Goal: Task Accomplishment & Management: Manage account settings

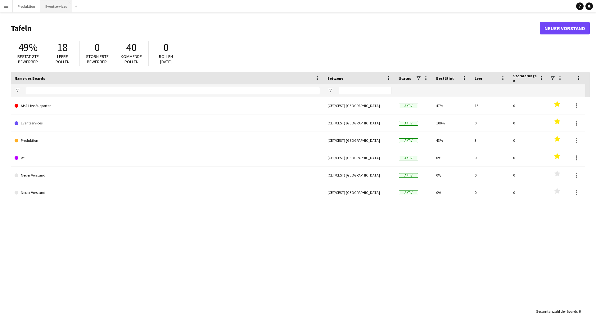
click at [59, 7] on button "Eventservices Schließen" at bounding box center [56, 6] width 32 height 12
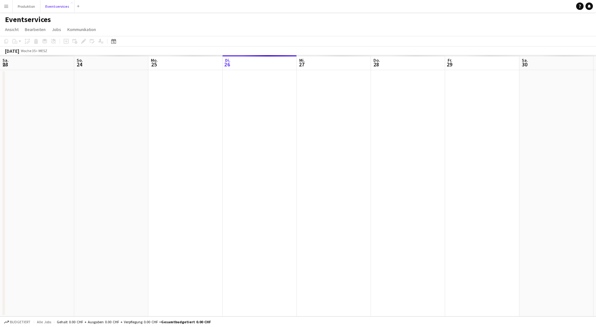
scroll to position [0, 148]
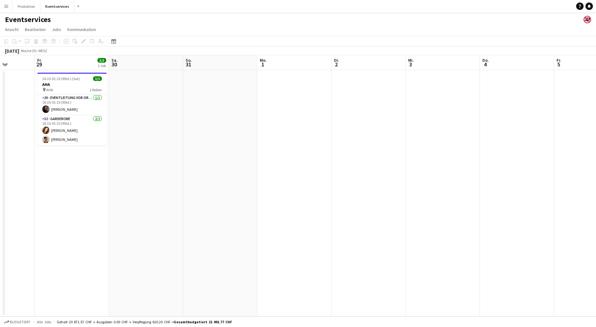
drag, startPoint x: 409, startPoint y: 121, endPoint x: 19, endPoint y: 152, distance: 391.3
click at [22, 152] on app-calendar-viewport "Di. 26 Mi. 27 Do. 28 Fr. 29 3/3 1 Job Sa. 30 So. 31 Mo. 1 Di. 2 Mi. 3 Do. 4 Fr.…" at bounding box center [298, 185] width 596 height 261
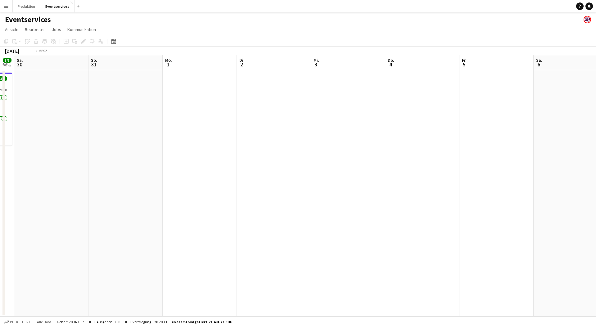
drag, startPoint x: 339, startPoint y: 126, endPoint x: 25, endPoint y: 139, distance: 314.3
click at [25, 139] on app-calendar-viewport "Mi. 27 Do. 28 Fr. 29 3/3 1 Job Sa. 30 So. 31 Mo. 1 Di. 2 Mi. 3 Do. 4 Fr. 5 Sa. …" at bounding box center [298, 185] width 596 height 261
drag, startPoint x: 335, startPoint y: 123, endPoint x: 5, endPoint y: 144, distance: 330.8
click at [10, 144] on app-calendar-viewport "Fr. 5 Sa. 6 So. 7 Mo. 8 Di. 9 Mi. 10 Do. 11 Fr. 12 Sa. 13 So. 14 Mo. 15 Di. 16 …" at bounding box center [298, 185] width 596 height 261
drag, startPoint x: 168, startPoint y: 138, endPoint x: 0, endPoint y: 150, distance: 168.2
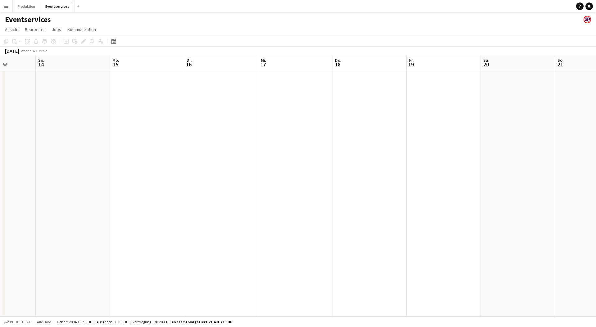
click at [0, 150] on app-calendar-viewport "Mi. 10 Do. 11 Fr. 12 Sa. 13 So. 14 Mo. 15 Di. 16 Mi. 17 Do. 18 Fr. 19 Sa. 20 So…" at bounding box center [298, 185] width 596 height 261
drag, startPoint x: 357, startPoint y: 124, endPoint x: 85, endPoint y: 141, distance: 272.0
click at [3, 149] on div "Sa. 13 So. 14 Mo. 15 Di. 16 Mi. 17 Do. 18 Fr. 19 Sa. 20 So. 21 Mo. 22 Di. 23 Mi…" at bounding box center [298, 185] width 596 height 261
drag, startPoint x: 192, startPoint y: 135, endPoint x: 2, endPoint y: 144, distance: 190.4
click at [0, 144] on app-calendar-viewport "Do. 18 Fr. 19 Sa. 20 So. 21 Mo. 22 Di. 23 Mi. 24 Do. 25 Fr. 26 Sa. 27 So. 28 Mo…" at bounding box center [298, 185] width 596 height 261
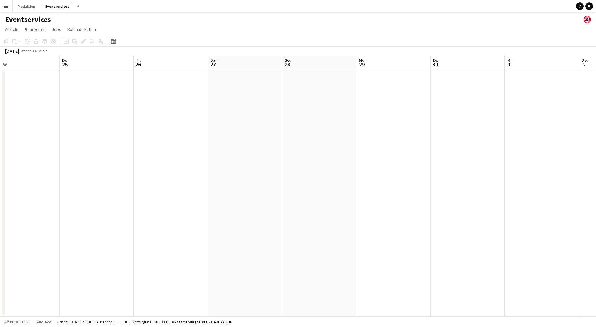
drag, startPoint x: 240, startPoint y: 131, endPoint x: 28, endPoint y: 144, distance: 212.6
click at [29, 144] on app-calendar-viewport "Mo. 22 Di. 23 Mi. 24 Do. 25 Fr. 26 Sa. 27 So. 28 Mo. 29 Di. 30 Mi. 1 Do. 2 Fr. …" at bounding box center [298, 185] width 596 height 261
drag, startPoint x: 321, startPoint y: 120, endPoint x: 127, endPoint y: 137, distance: 195.2
click at [0, 143] on app-calendar-viewport "Fr. 26 Sa. 27 So. 28 Mo. 29 Di. 30 Mi. 1 Do. 2 Fr. 3 Sa. 4 So. 5 Mo. 6 Di. 7 Mi…" at bounding box center [298, 185] width 596 height 261
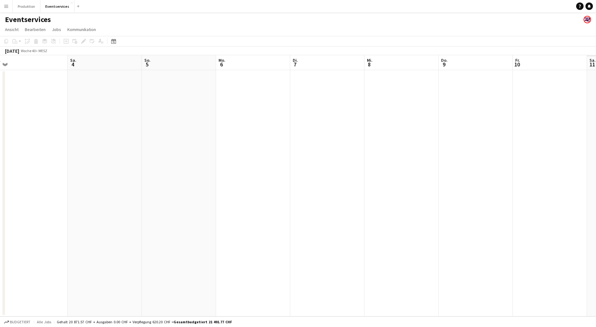
drag, startPoint x: 356, startPoint y: 129, endPoint x: 30, endPoint y: 149, distance: 326.7
click at [0, 150] on app-calendar-viewport "Di. 30 Mi. 1 Do. 2 Fr. 3 Sa. 4 So. 5 Mo. 6 Di. 7 Mi. 8 Do. 9 Fr. 10 Sa. 11 So. …" at bounding box center [298, 185] width 596 height 261
drag, startPoint x: 26, startPoint y: 155, endPoint x: 326, endPoint y: 134, distance: 301.1
click at [395, 136] on app-calendar-viewport "So. 28 Mo. 29 Di. 30 Mi. 1 Do. 2 Fr. 3 Sa. 4 So. 5 Mo. 6 Di. 7 Mi. 8 Do. 9 Fr. …" at bounding box center [298, 185] width 596 height 261
drag, startPoint x: 191, startPoint y: 141, endPoint x: 290, endPoint y: 141, distance: 99.9
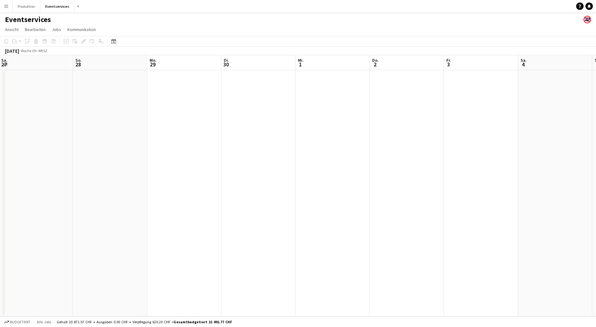
click at [417, 134] on app-calendar-viewport "Do. 25 Fr. 26 Sa. 27 So. 28 Mo. 29 Di. 30 Mi. 1 Do. 2 Fr. 3 Sa. 4 So. 5 Mo. 6 D…" at bounding box center [298, 185] width 596 height 261
drag, startPoint x: 179, startPoint y: 148, endPoint x: 463, endPoint y: 134, distance: 284.5
click at [463, 134] on app-calendar-viewport "Mo. 22 Di. 23 Mi. 24 Do. 25 Fr. 26 Sa. 27 So. 28 Mo. 29 Di. 30 Mi. 1 Do. 2 Fr. …" at bounding box center [298, 185] width 596 height 261
drag, startPoint x: 319, startPoint y: 145, endPoint x: 496, endPoint y: 131, distance: 177.4
click at [496, 131] on app-calendar-viewport "Do. 18 Fr. 19 Sa. 20 So. 21 Mo. 22 Di. 23 Mi. 24 Do. 25 Fr. 26 Sa. 27 So. 28 Mo…" at bounding box center [298, 185] width 596 height 261
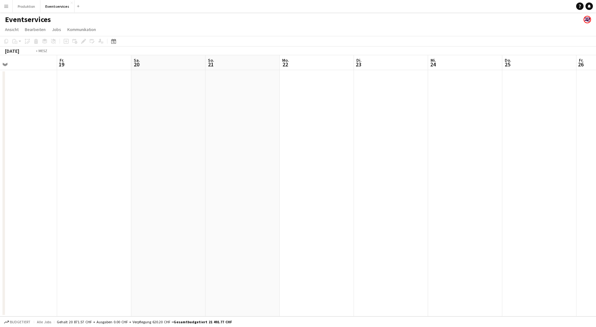
drag, startPoint x: 119, startPoint y: 158, endPoint x: 440, endPoint y: 133, distance: 321.8
click at [440, 133] on app-calendar-viewport "Di. 16 Mi. 17 Do. 18 Fr. 19 Sa. 20 So. 21 Mo. 22 Di. 23 Mi. 24 Do. 25 Fr. 26 Sa…" at bounding box center [298, 185] width 596 height 261
drag, startPoint x: 253, startPoint y: 141, endPoint x: 364, endPoint y: 140, distance: 110.5
click at [364, 140] on app-calendar-viewport "Mo. 8 Di. 9 Mi. 10 Do. 11 Fr. 12 Sa. 13 So. 14 Mo. 15 Di. 16 Mi. 17 Do. 18 Fr. …" at bounding box center [298, 185] width 596 height 261
drag, startPoint x: 65, startPoint y: 150, endPoint x: 405, endPoint y: 129, distance: 341.3
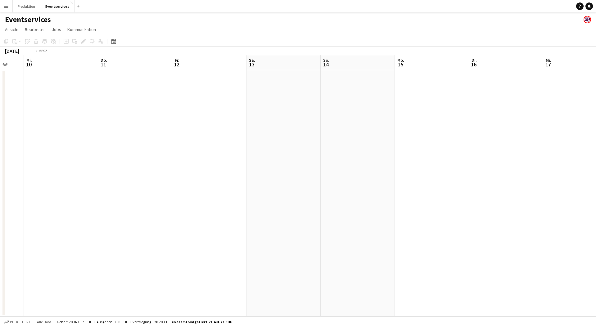
click at [411, 130] on app-calendar-viewport "Mo. 8 Di. 9 Mi. 10 Do. 11 Fr. 12 Sa. 13 So. 14 Mo. 15 Di. 16 Mi. 17 Do. 18 Fr. …" at bounding box center [298, 185] width 596 height 261
drag, startPoint x: 114, startPoint y: 146, endPoint x: 432, endPoint y: 130, distance: 318.1
click at [432, 130] on app-calendar-viewport "Mi. 3 Do. 4 Fr. 5 Sa. 6 So. 7 Mo. 8 Di. 9 Mi. 10 Do. 11 Fr. 12 Sa. 13 So. 14 Mo…" at bounding box center [298, 185] width 596 height 261
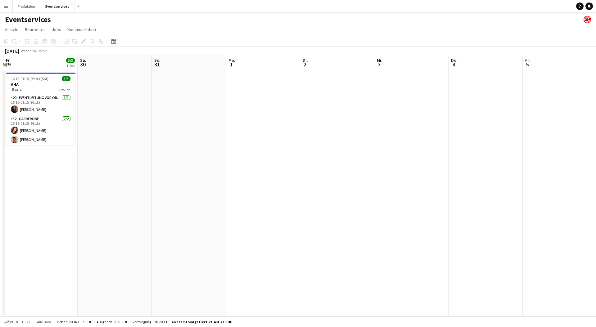
drag, startPoint x: 66, startPoint y: 149, endPoint x: 408, endPoint y: 133, distance: 342.9
click at [407, 133] on app-calendar-viewport "Mi. 27 Do. 28 Fr. 29 3/3 1 Job Sa. 30 So. 31 Mo. 1 Di. 2 Mi. 3 Do. 4 Fr. 5 Sa. …" at bounding box center [298, 185] width 596 height 261
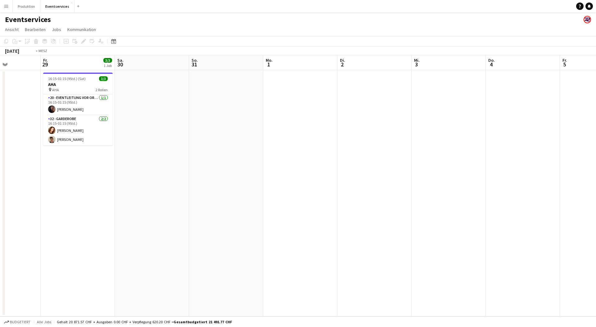
drag, startPoint x: 372, startPoint y: 131, endPoint x: 25, endPoint y: 156, distance: 348.4
click at [24, 156] on app-calendar-viewport "Di. 26 Mi. 27 Do. 28 Fr. 29 3/3 1 Job Sa. 30 So. 31 Mo. 1 Di. 2 Mi. 3 Do. 4 Fr.…" at bounding box center [298, 185] width 596 height 261
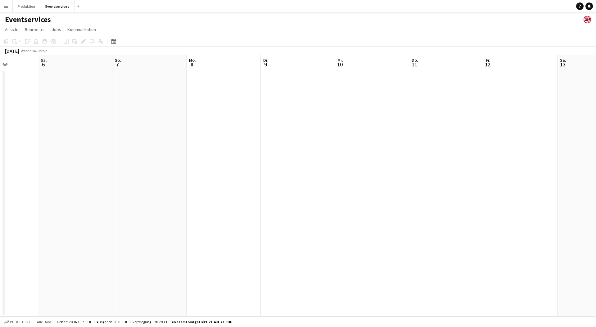
drag, startPoint x: 358, startPoint y: 128, endPoint x: 40, endPoint y: 146, distance: 317.9
click at [41, 146] on app-calendar-viewport "Mi. 3 Do. 4 Fr. 5 Sa. 6 So. 7 Mo. 8 Di. 9 Mi. 10 Do. 11 Fr. 12 Sa. 13 So. 14 Mo…" at bounding box center [298, 185] width 596 height 261
drag, startPoint x: 407, startPoint y: 117, endPoint x: 122, endPoint y: 141, distance: 285.8
click at [81, 146] on app-calendar-viewport "Sa. 6 So. 7 Mo. 8 Di. 9 Mi. 10 Do. 11 Fr. 12 Sa. 13 So. 14 Mo. 15 Di. 16 Mi. 17…" at bounding box center [298, 185] width 596 height 261
drag, startPoint x: 361, startPoint y: 123, endPoint x: 83, endPoint y: 147, distance: 278.7
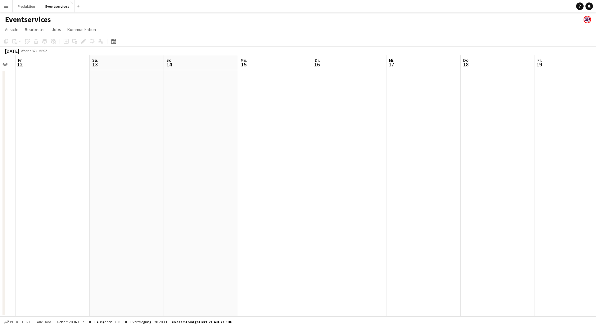
click at [83, 147] on app-calendar-viewport "Di. 9 Mi. 10 Do. 11 Fr. 12 Sa. 13 So. 14 Mo. 15 Di. 16 Mi. 17 Do. 18 Fr. 19 Sa.…" at bounding box center [298, 185] width 596 height 261
drag, startPoint x: 378, startPoint y: 115, endPoint x: 138, endPoint y: 138, distance: 241.6
click at [103, 140] on app-calendar-viewport "Sa. 13 So. 14 Mo. 15 Di. 16 Mi. 17 Do. 18 Fr. 19 Sa. 20 So. 21 Mo. 22 Di. 23 Mi…" at bounding box center [298, 185] width 596 height 261
drag, startPoint x: 111, startPoint y: 146, endPoint x: 269, endPoint y: 144, distance: 157.9
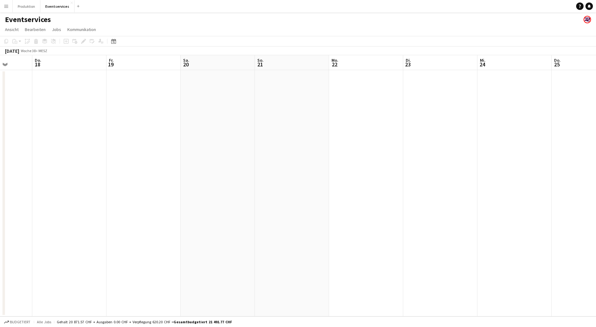
click at [269, 145] on app-calendar-viewport "Mo. 15 Di. 16 Mi. 17 Do. 18 Fr. 19 Sa. 20 So. 21 Mo. 22 Di. 23 Mi. 24 Do. 25 Fr…" at bounding box center [298, 185] width 596 height 261
click at [28, 6] on button "Produktion Schließen" at bounding box center [27, 6] width 28 height 12
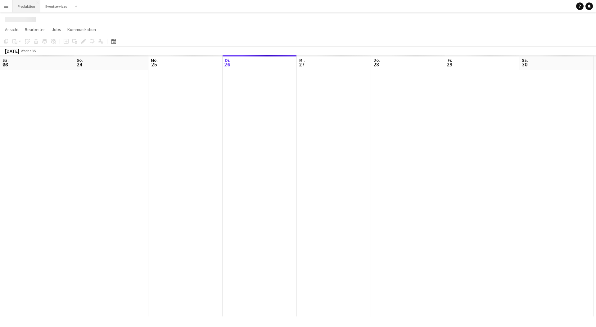
scroll to position [0, 148]
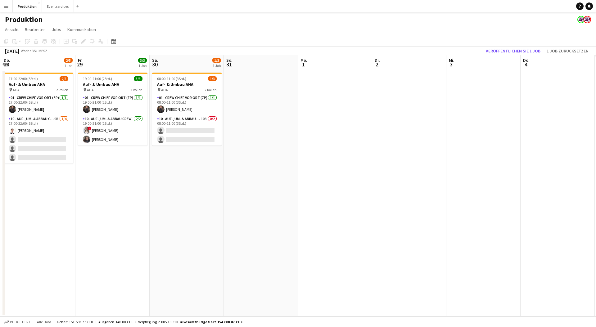
drag, startPoint x: 328, startPoint y: 137, endPoint x: 32, endPoint y: 176, distance: 298.8
click at [32, 176] on app-calendar-viewport "Mo. 25 Di. 26 Mi. 27 Do. 28 2/5 1 Job Fr. 29 3/3 1 Job Sa. 30 1/3 1 Job So. 31 …" at bounding box center [298, 185] width 596 height 261
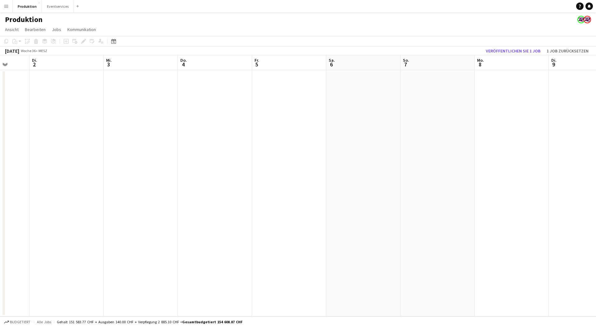
drag, startPoint x: 322, startPoint y: 129, endPoint x: 141, endPoint y: 139, distance: 181.2
click at [33, 153] on app-calendar-viewport "Sa. 30 1/3 1 Job So. 31 Mo. 1 Di. 2 Mi. 3 Do. 4 Fr. 5 Sa. 6 So. 7 Mo. 8 Di. 9 M…" at bounding box center [298, 185] width 596 height 261
drag, startPoint x: 280, startPoint y: 116, endPoint x: 21, endPoint y: 145, distance: 260.4
click at [21, 145] on app-calendar-viewport "Sa. 30 1/3 1 Job So. 31 Mo. 1 Di. 2 Mi. 3 Do. 4 Fr. 5 Sa. 6 So. 7 Mo. 8 Di. 9 M…" at bounding box center [298, 185] width 596 height 261
drag, startPoint x: 338, startPoint y: 92, endPoint x: 18, endPoint y: 144, distance: 324.0
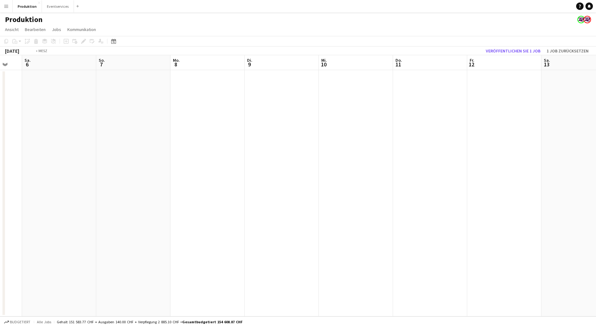
click at [19, 144] on app-calendar-viewport "Mi. 3 Do. 4 Fr. 5 Sa. 6 So. 7 Mo. 8 Di. 9 Mi. 10 Do. 11 Fr. 12 Sa. 13 So. 14 Mo…" at bounding box center [298, 185] width 596 height 261
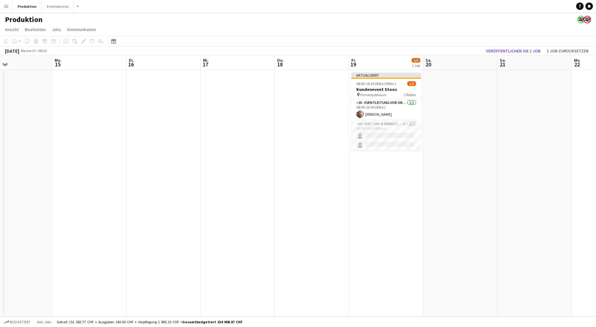
drag, startPoint x: 251, startPoint y: 116, endPoint x: 33, endPoint y: 149, distance: 220.8
click at [33, 149] on app-calendar-viewport "Fr. 12 Sa. 13 So. 14 Mo. 15 Di. 16 Mi. 17 Do. 18 Fr. 19 1/3 1 Job Sa. 20 So. 21…" at bounding box center [298, 185] width 596 height 261
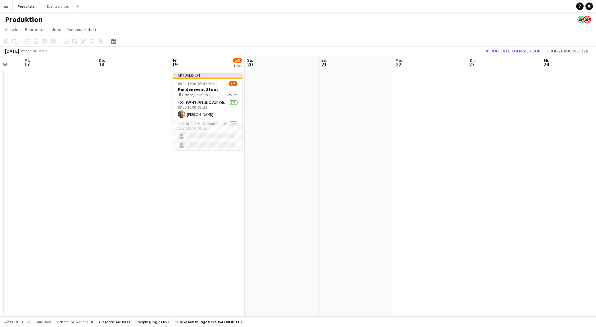
drag, startPoint x: 336, startPoint y: 110, endPoint x: 181, endPoint y: 128, distance: 156.1
click at [181, 128] on app-calendar-viewport "So. 14 Mo. 15 Di. 16 Mi. 17 Do. 18 Fr. 19 1/3 1 Job Sa. 20 So. 21 Mo. 22 Di. 23…" at bounding box center [298, 185] width 596 height 261
click at [220, 127] on app-card-role "10 - Auf-, Um- & Abbau Crew 1B 0/2 10:30-16:30 (6Std.) single-neutral-actions s…" at bounding box center [206, 135] width 70 height 30
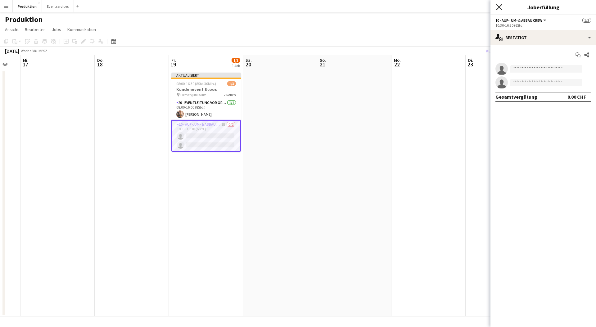
click at [499, 7] on icon "Pop-in schließen" at bounding box center [499, 7] width 6 height 6
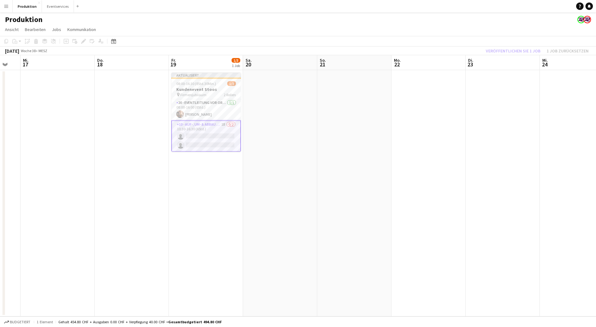
click at [212, 133] on app-card-role "10 - Auf-, Um- & Abbau Crew 1B 0/2 10:30-16:30 (6Std.) single-neutral-actions s…" at bounding box center [206, 135] width 70 height 31
click at [182, 146] on app-card-role "10 - Auf-, Um- & Abbau Crew 1B 0/2 10:30-16:30 (6Std.) single-neutral-actions s…" at bounding box center [206, 135] width 70 height 30
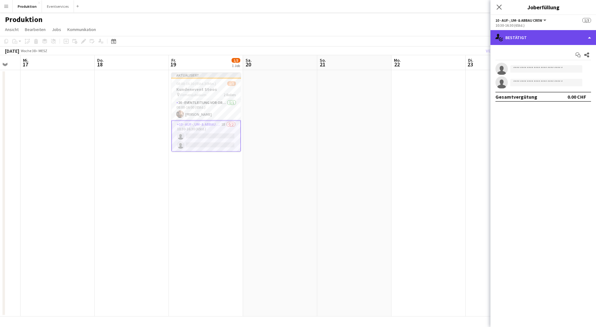
click at [520, 42] on div "single-neutral-actions-check-2 Bestätigt" at bounding box center [542, 37] width 105 height 15
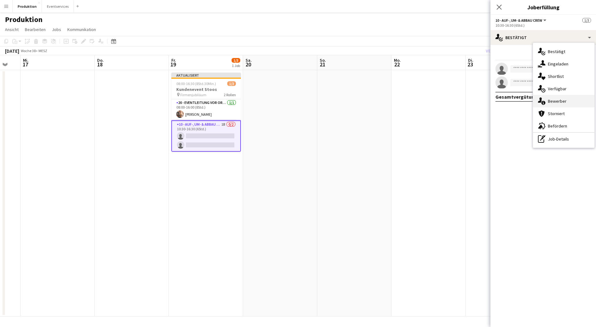
click at [542, 97] on icon "single-neutral-actions-information" at bounding box center [541, 100] width 7 height 7
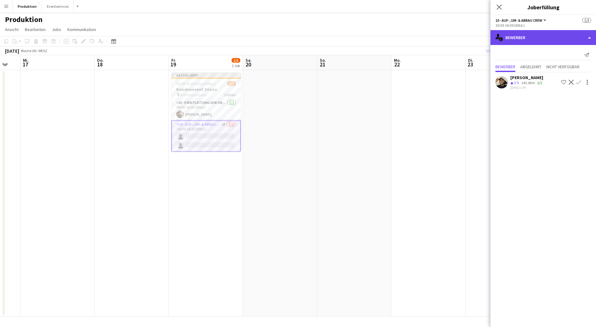
click at [533, 34] on div "single-neutral-actions-information Bewerber" at bounding box center [542, 37] width 105 height 15
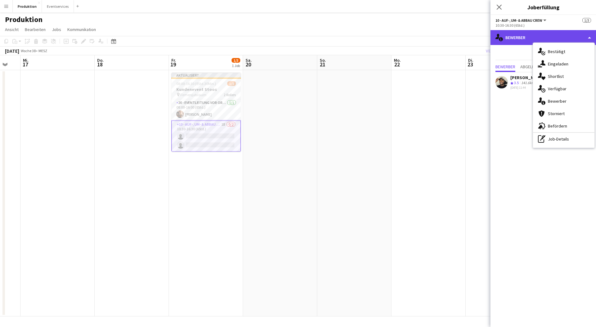
click at [533, 34] on div "single-neutral-actions-information Bewerber" at bounding box center [542, 37] width 105 height 15
click at [510, 23] on div "10:30-16:30 (6Std.)" at bounding box center [543, 25] width 96 height 5
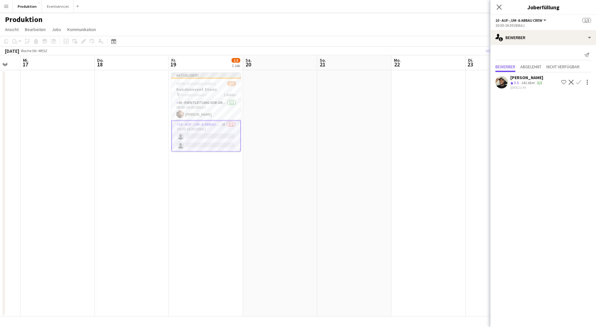
click at [226, 33] on app-page-menu "Ansicht Tagesansicht erweitert Tagesansicht zusammengeklappt Monatsansicht Datu…" at bounding box center [298, 30] width 596 height 12
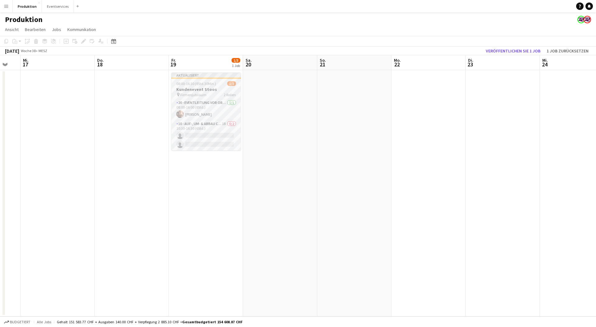
click at [212, 76] on div "Aktualisiert" at bounding box center [206, 75] width 70 height 5
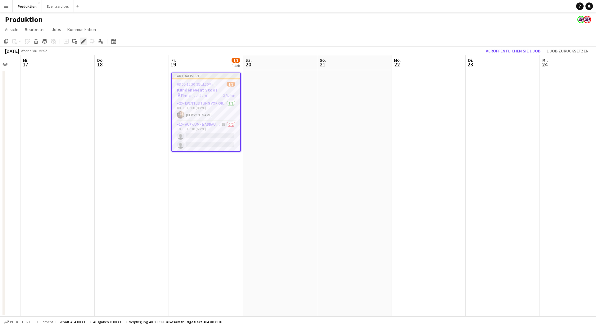
click at [81, 40] on icon "Bearbeiten" at bounding box center [83, 41] width 5 height 5
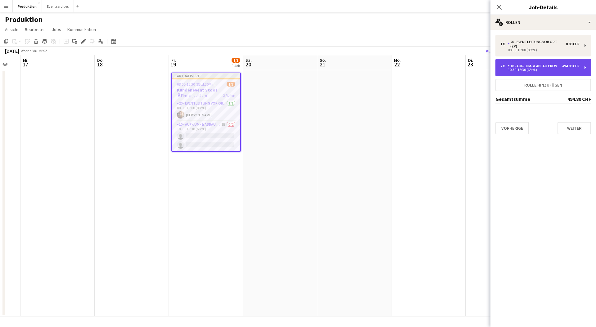
click at [534, 65] on div "10 - Auf-, Um- & Abbau Crew" at bounding box center [534, 66] width 52 height 4
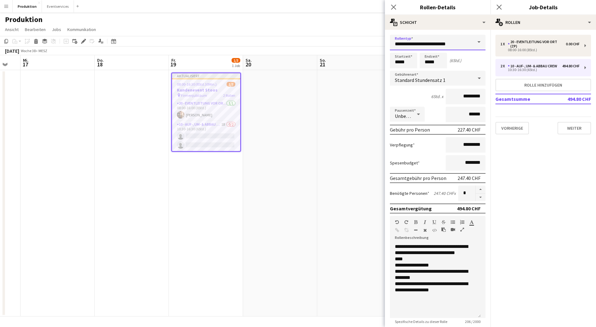
click at [411, 43] on input "**********" at bounding box center [438, 43] width 96 height 16
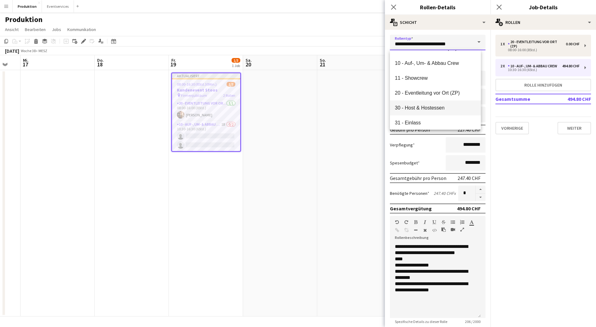
scroll to position [27, 0]
click at [434, 104] on mat-option "30 - Host & Hostessen" at bounding box center [435, 107] width 91 height 15
type input "**********"
type input "*********"
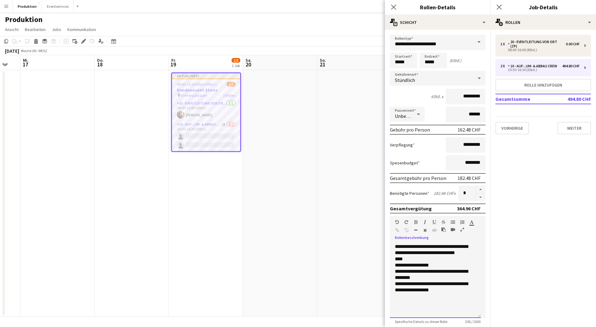
click at [429, 265] on div "**********" at bounding box center [435, 281] width 91 height 74
click at [498, 6] on icon at bounding box center [499, 7] width 6 height 6
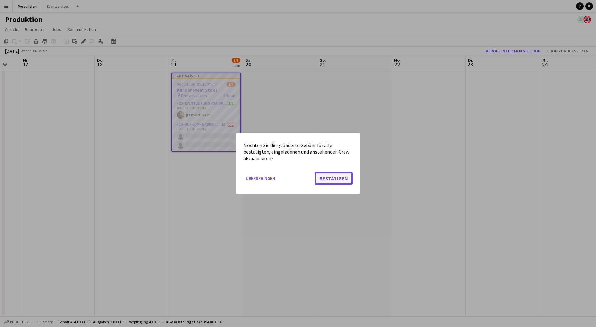
click at [328, 179] on button "Bestätigen" at bounding box center [334, 178] width 38 height 12
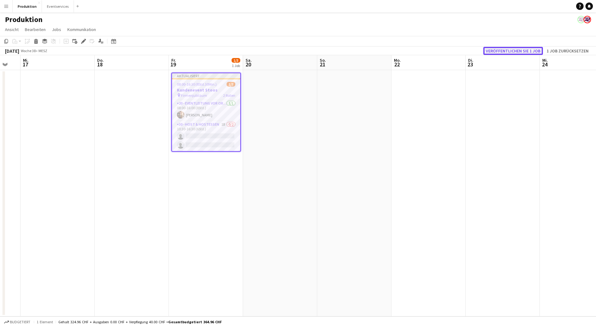
click at [518, 48] on button "Veröffentlichen Sie 1 Job" at bounding box center [513, 51] width 60 height 8
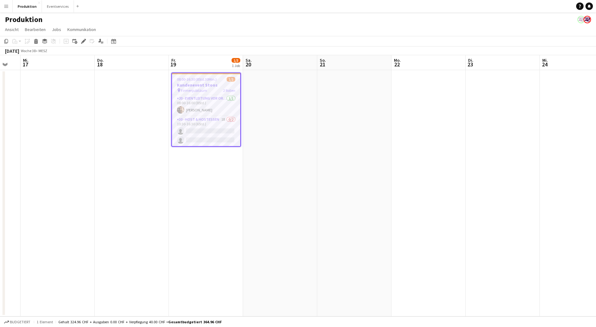
click at [212, 80] on span "08:00-16:30 (8Std.30Min.)" at bounding box center [197, 79] width 40 height 5
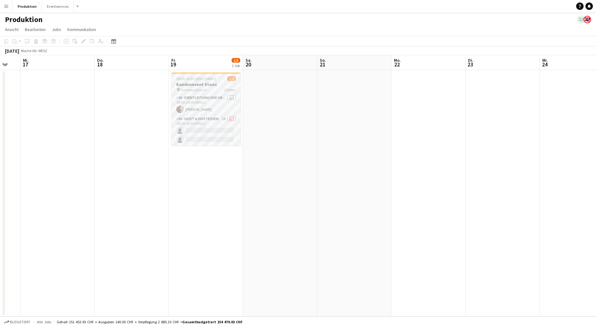
click at [216, 82] on h3 "Kundenevent Stoos" at bounding box center [206, 85] width 70 height 6
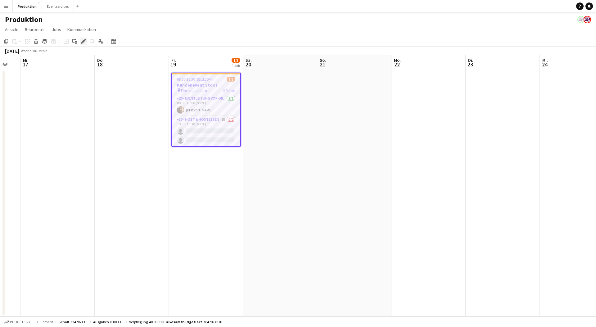
click at [81, 41] on icon "Bearbeiten" at bounding box center [83, 41] width 5 height 5
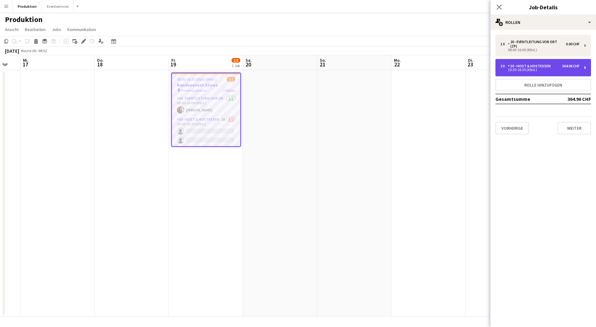
click at [543, 68] on div "10:30-16:30 (6Std.)" at bounding box center [539, 69] width 79 height 3
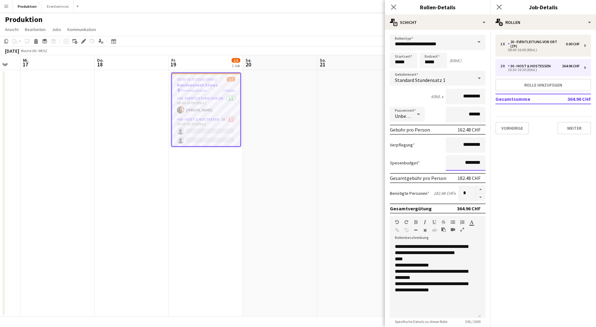
click at [457, 162] on input "********" at bounding box center [466, 163] width 40 height 16
click at [456, 146] on input "*********" at bounding box center [466, 145] width 40 height 16
click at [459, 144] on input "*********" at bounding box center [466, 145] width 40 height 16
click at [460, 146] on input "********" at bounding box center [466, 145] width 40 height 16
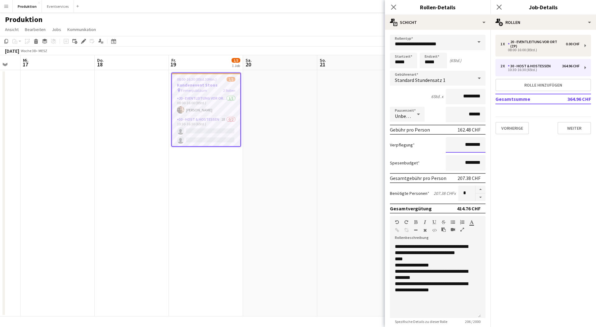
click at [460, 146] on input "********" at bounding box center [466, 145] width 40 height 16
click at [446, 151] on input "********" at bounding box center [466, 145] width 40 height 16
type input "********"
click at [395, 5] on icon at bounding box center [393, 7] width 6 height 6
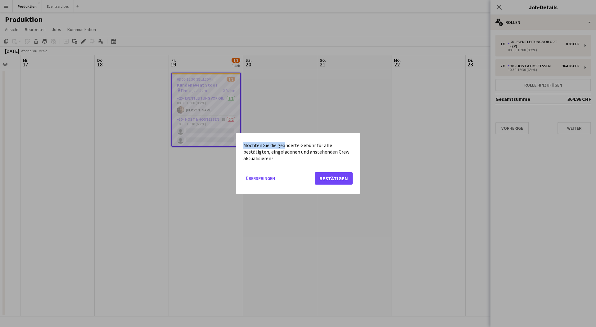
drag, startPoint x: 285, startPoint y: 146, endPoint x: 262, endPoint y: 122, distance: 32.0
click at [257, 131] on div "Möchten Sie die geänderte Gebühr für alle bestätigten, eingeladenen und anstehe…" at bounding box center [298, 163] width 596 height 327
click at [336, 177] on button "Bestätigen" at bounding box center [334, 178] width 38 height 12
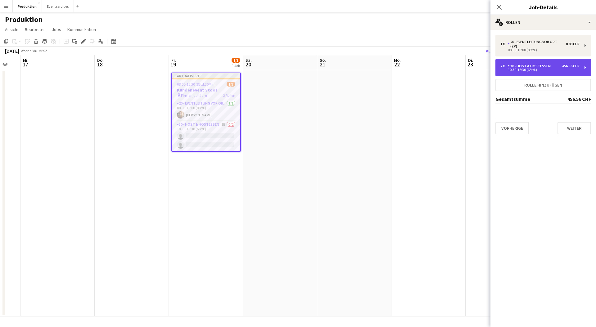
click at [536, 66] on div "30 - Host & Hostessen" at bounding box center [530, 66] width 45 height 4
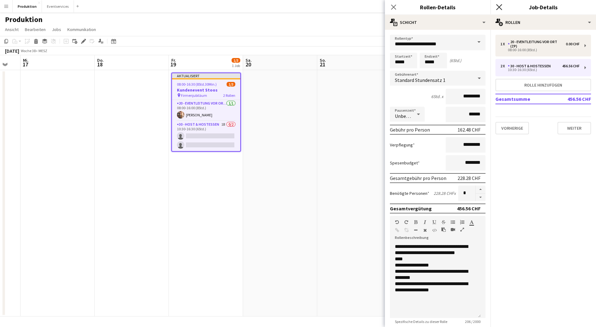
click at [498, 6] on icon at bounding box center [499, 7] width 6 height 6
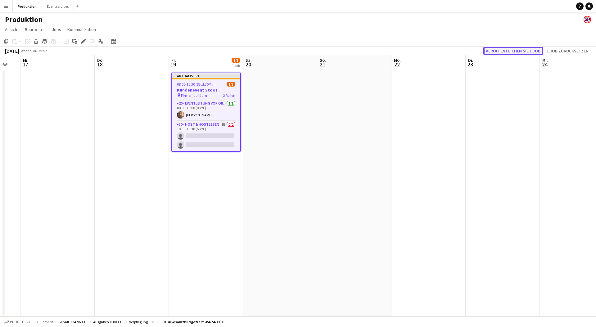
click at [508, 50] on button "Veröffentlichen Sie 1 Job" at bounding box center [513, 51] width 60 height 8
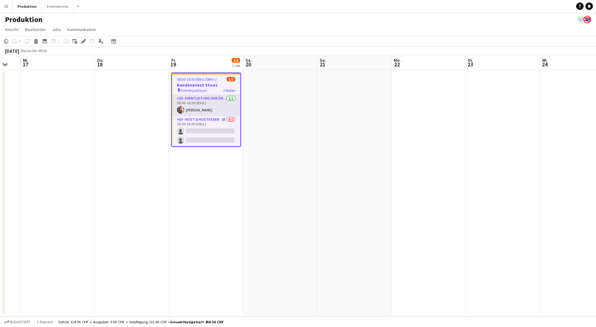
click at [195, 102] on app-card-role "20 - Eventleitung vor Ort (ZP) [DATE] 08:00-16:00 (8Std.) [PERSON_NAME]" at bounding box center [206, 105] width 68 height 21
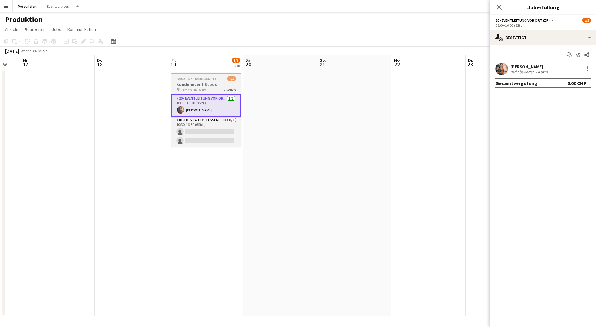
click at [199, 83] on h3 "Kundenevent Stoos" at bounding box center [206, 85] width 70 height 6
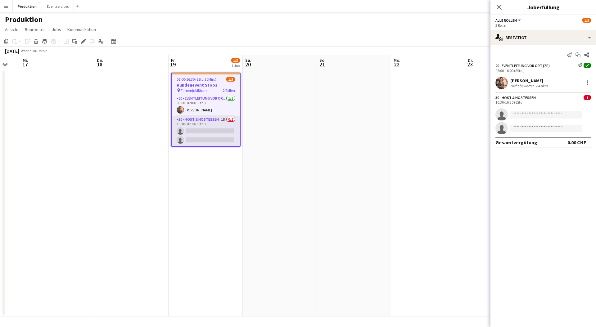
click at [211, 123] on app-card-role "30 - Host & Hostessen 1B 0/2 10:30-16:30 (6Std.) single-neutral-actions single-…" at bounding box center [206, 131] width 68 height 30
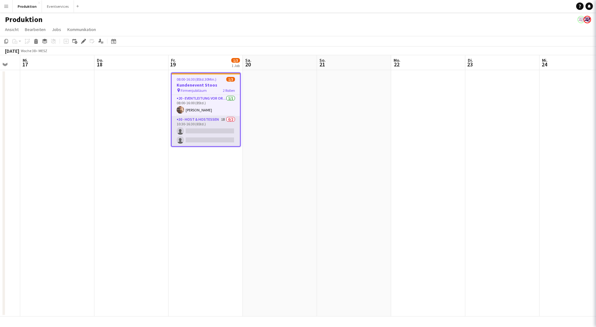
scroll to position [0, 203]
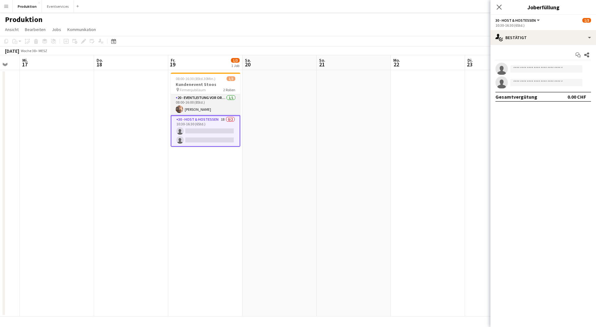
click at [207, 99] on app-card-role "20 - Eventleitung vor Ort (ZP) [DATE] 08:00-16:00 (8Std.) [PERSON_NAME]" at bounding box center [206, 104] width 70 height 21
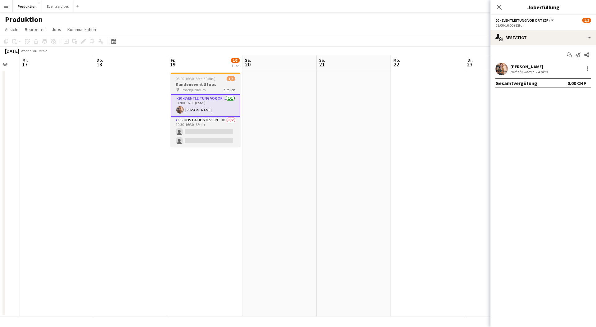
click at [211, 81] on app-job-card "08:00-16:30 (8Std.30Min.) 1/3 Kundenevent Stoos pin Firmenjubiläum 2 Rollen 20 …" at bounding box center [206, 110] width 70 height 74
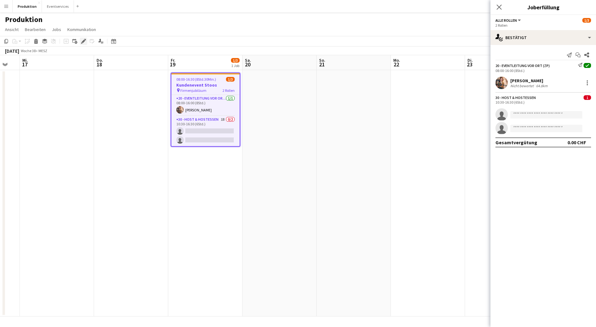
click at [84, 43] on icon "Bearbeiten" at bounding box center [83, 41] width 5 height 5
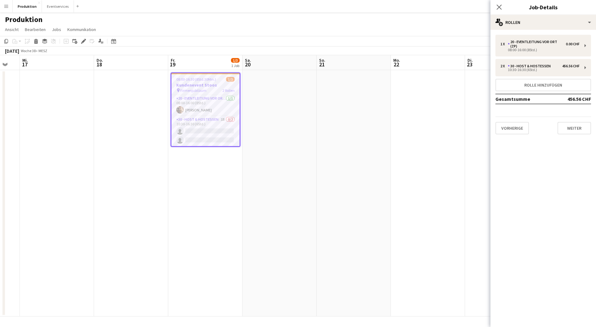
click at [211, 32] on app-page-menu "Ansicht Tagesansicht erweitert Tagesansicht zusammengeklappt Monatsansicht Datu…" at bounding box center [298, 30] width 596 height 12
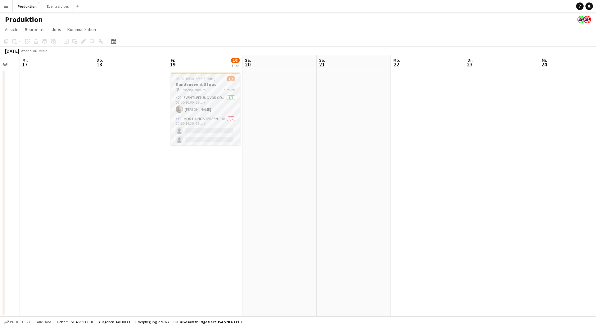
click at [200, 87] on h3 "Kundenevent Stoos" at bounding box center [206, 85] width 70 height 6
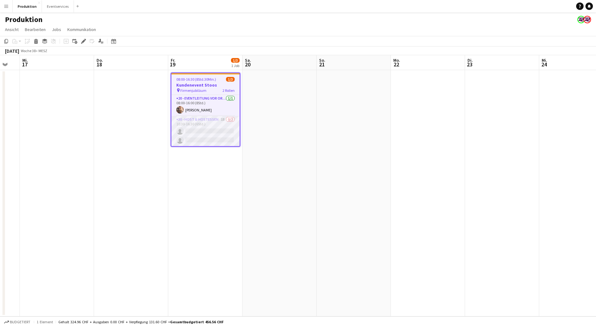
click at [209, 125] on app-card-role "30 - Host & Hostessen 1B 0/2 10:30-16:30 (6Std.) single-neutral-actions single-…" at bounding box center [205, 131] width 68 height 30
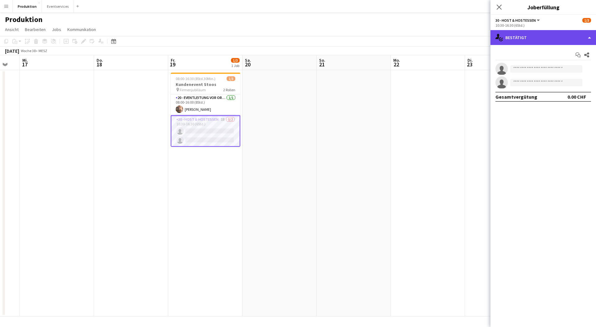
click at [523, 33] on div "single-neutral-actions-check-2 Bestätigt" at bounding box center [542, 37] width 105 height 15
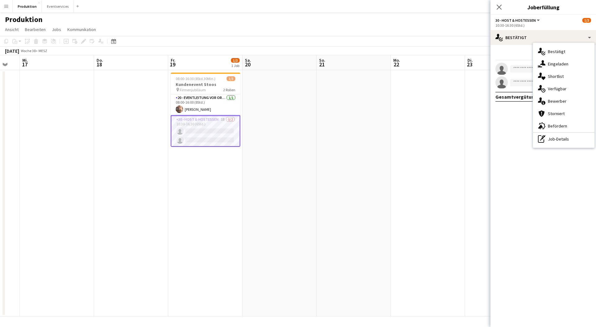
click at [559, 99] on div "single-neutral-actions-information Bewerber" at bounding box center [563, 101] width 61 height 12
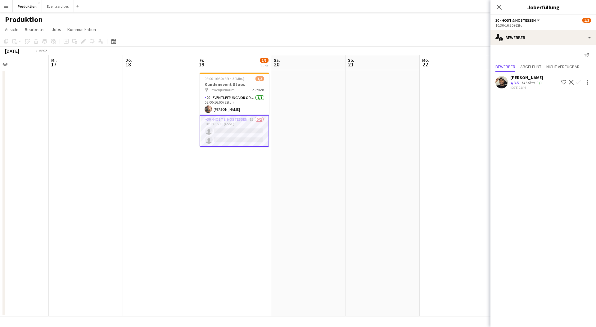
drag, startPoint x: 113, startPoint y: 129, endPoint x: 374, endPoint y: 104, distance: 262.1
click at [374, 104] on app-calendar-viewport "So. 14 Mo. 15 Di. 16 Mi. 17 Do. 18 Fr. 19 1/3 1 Job Sa. 20 So. 21 Mo. 22 Di. 23…" at bounding box center [298, 185] width 596 height 261
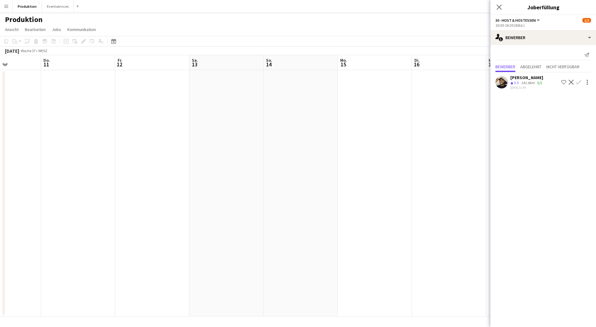
drag, startPoint x: 87, startPoint y: 146, endPoint x: 349, endPoint y: 126, distance: 262.6
click at [349, 126] on app-calendar-viewport "Mo. 8 Di. 9 Mi. 10 Do. 11 Fr. 12 Sa. 13 So. 14 Mo. 15 Di. 16 Mi. 17 Do. 18 Fr. …" at bounding box center [298, 185] width 596 height 261
drag, startPoint x: 123, startPoint y: 147, endPoint x: 306, endPoint y: 130, distance: 183.3
click at [335, 134] on app-calendar-viewport "So. 7 Mo. 8 Di. 9 Mi. 10 Do. 11 Fr. 12 Sa. 13 So. 14 Mo. 15 Di. 16 Mi. 17 Do. 1…" at bounding box center [298, 185] width 596 height 261
drag, startPoint x: 63, startPoint y: 150, endPoint x: 315, endPoint y: 149, distance: 252.3
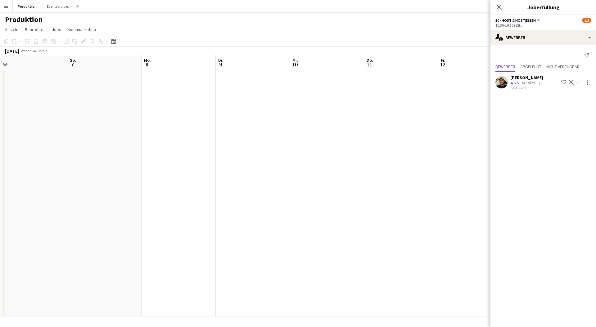
click at [315, 149] on app-calendar-viewport "Do. 4 Fr. 5 Sa. 6 So. 7 Mo. 8 Di. 9 Mi. 10 Do. 11 Fr. 12 Sa. 13 So. 14 Mo. 15 D…" at bounding box center [298, 185] width 596 height 261
drag, startPoint x: 173, startPoint y: 161, endPoint x: 340, endPoint y: 145, distance: 168.0
click at [340, 145] on app-calendar-viewport "So. 31 Mo. 1 Di. 2 Mi. 3 Do. 4 Fr. 5 Sa. 6 So. 7 Mo. 8 Di. 9 Mi. 10 Do. 11 Fr. …" at bounding box center [298, 185] width 596 height 261
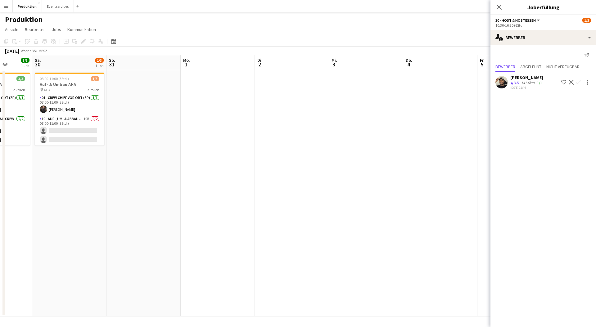
drag, startPoint x: 66, startPoint y: 157, endPoint x: 302, endPoint y: 158, distance: 235.8
click at [302, 158] on app-calendar-viewport "Mi. 27 Do. 28 2/5 1 Job Fr. 29 3/3 1 Job Sa. 30 1/3 1 Job So. 31 Mo. 1 Di. 2 Mi…" at bounding box center [298, 185] width 596 height 261
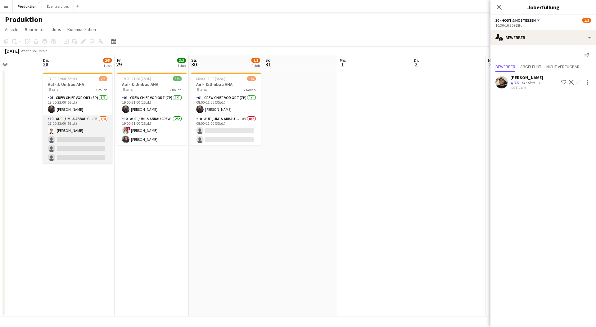
click at [75, 119] on app-card-role "10 - Auf-, Um- & Abbau Crew 9B [DATE] 17:00-22:00 (5Std.) [PERSON_NAME] single-…" at bounding box center [78, 139] width 70 height 48
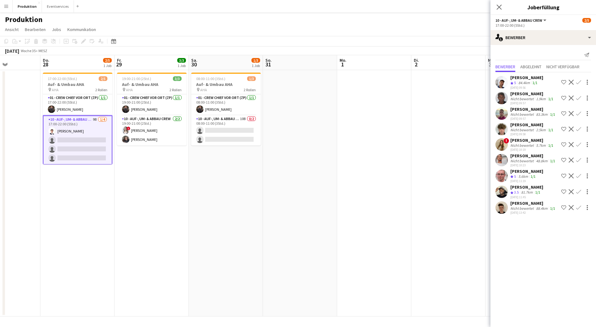
click at [577, 175] on app-icon "Bestätigen" at bounding box center [578, 175] width 5 height 5
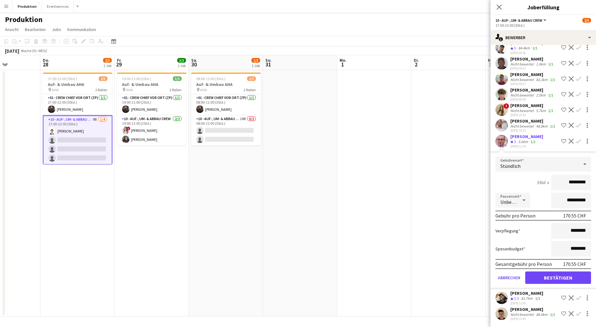
scroll to position [63, 0]
click at [550, 273] on button "Bestätigen" at bounding box center [558, 277] width 66 height 12
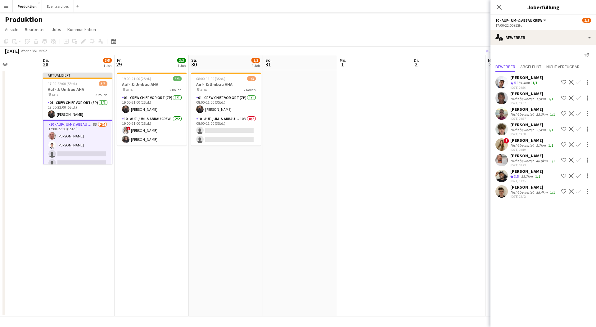
scroll to position [0, 0]
drag, startPoint x: 376, startPoint y: 47, endPoint x: 142, endPoint y: 15, distance: 235.9
click at [142, 14] on app-board "Produktion Ansicht Tagesansicht erweitert Tagesansicht zusammengeklappt Monatsa…" at bounding box center [298, 169] width 596 height 315
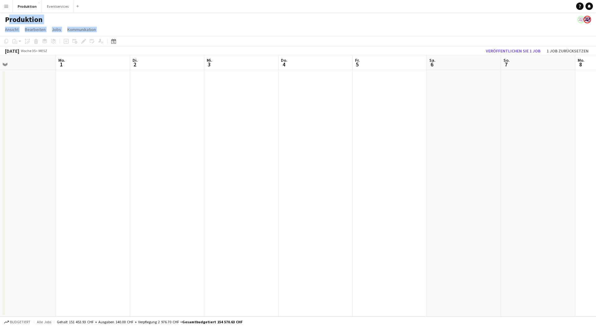
drag, startPoint x: 446, startPoint y: 155, endPoint x: 266, endPoint y: 162, distance: 180.1
click at [266, 162] on app-calendar-viewport "Do. 28 3/5 1 Job Fr. 29 3/3 1 Job Sa. 30 1/3 1 Job So. 31 Mo. 1 Di. 2 Mi. 3 Do.…" at bounding box center [298, 185] width 596 height 261
drag, startPoint x: 543, startPoint y: 127, endPoint x: 211, endPoint y: 138, distance: 332.8
click at [209, 138] on app-calendar-viewport "Sa. 30 1/3 1 Job So. 31 Mo. 1 Di. 2 Mi. 3 Do. 4 Fr. 5 Sa. 6 So. 7 Mo. 8 Di. 9 M…" at bounding box center [298, 185] width 596 height 261
drag, startPoint x: 527, startPoint y: 120, endPoint x: 207, endPoint y: 136, distance: 320.3
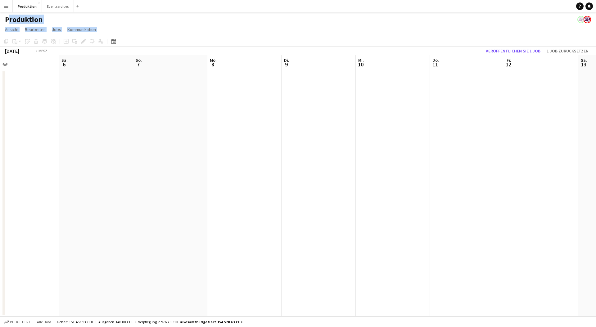
click at [203, 137] on app-calendar-viewport "Di. 2 Mi. 3 Do. 4 Fr. 5 Sa. 6 So. 7 Mo. 8 Di. 9 Mi. 10 Do. 11 Fr. 12 Sa. 13 So.…" at bounding box center [298, 185] width 596 height 261
drag, startPoint x: 543, startPoint y: 134, endPoint x: 202, endPoint y: 150, distance: 341.1
click at [202, 150] on app-calendar-viewport "So. 7 Mo. 8 Di. 9 Mi. 10 Do. 11 Fr. 12 Sa. 13 So. 14 Mo. 15 Di. 16 Mi. 17 Do. 1…" at bounding box center [298, 185] width 596 height 261
